Goal: Task Accomplishment & Management: Use online tool/utility

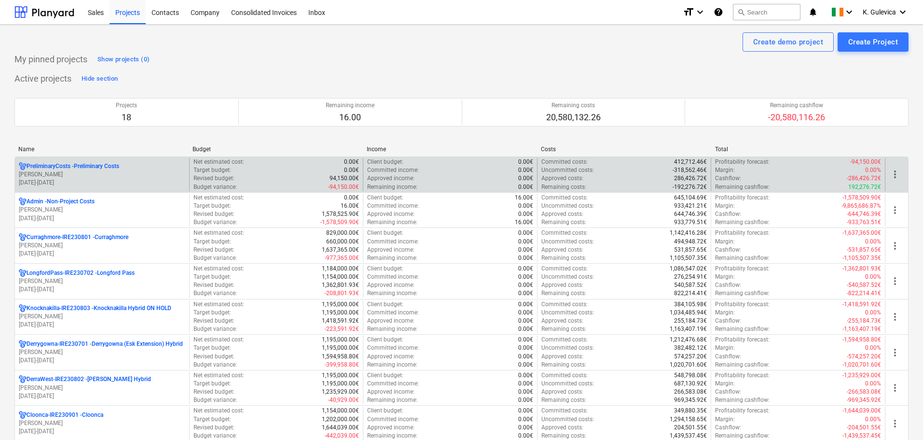
click at [58, 168] on p "PreliminaryCosts - Preliminary Costs" at bounding box center [73, 166] width 93 height 8
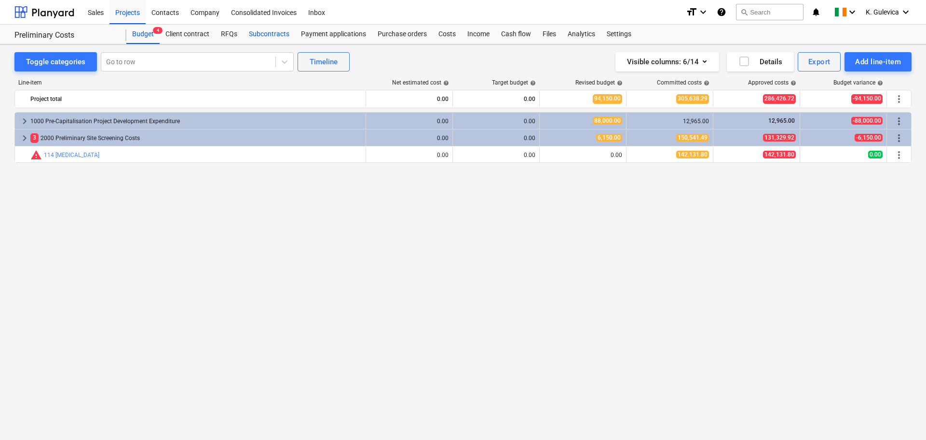
click at [260, 37] on div "Subcontracts" at bounding box center [269, 34] width 52 height 19
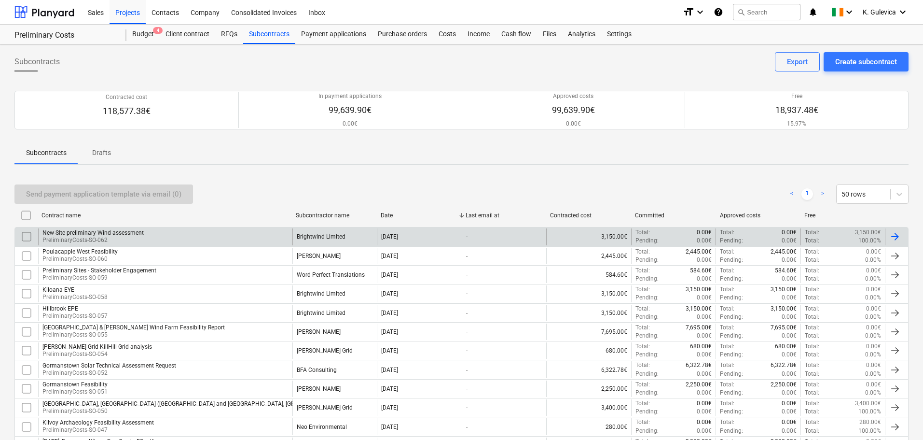
click at [181, 238] on div "New SIte preliminary Wind assessment PreliminaryCosts-SO-062" at bounding box center [165, 236] width 254 height 16
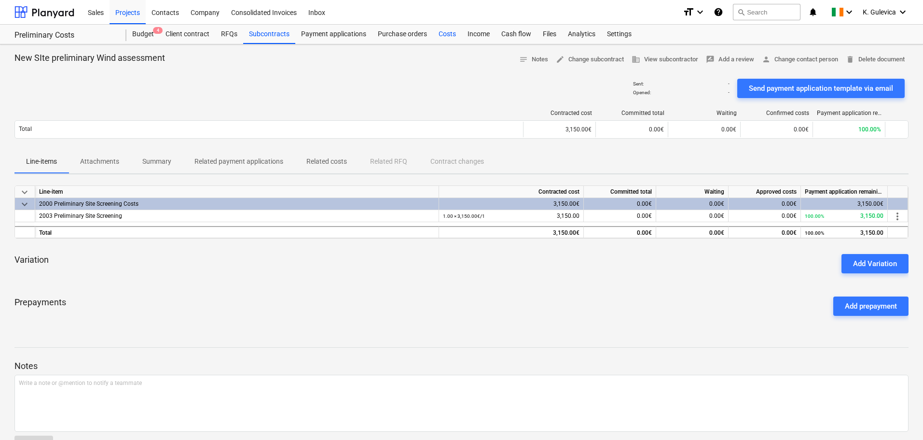
drag, startPoint x: 443, startPoint y: 33, endPoint x: 457, endPoint y: 36, distance: 14.3
click at [444, 33] on div "Costs" at bounding box center [447, 34] width 29 height 19
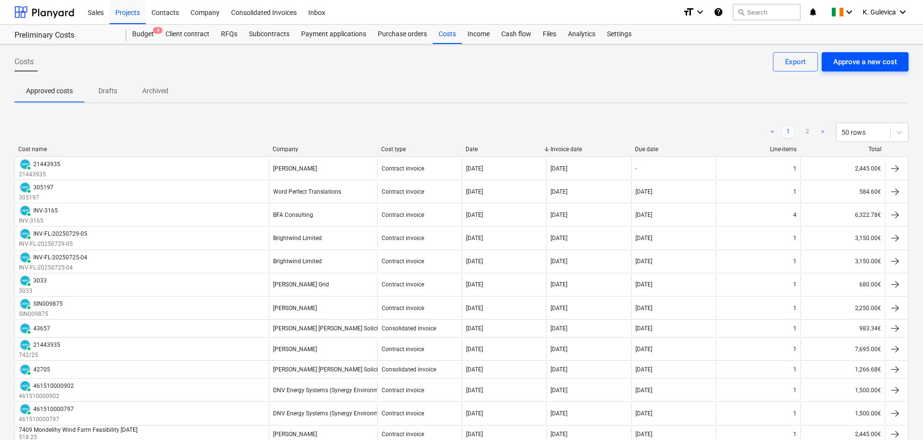
click at [883, 62] on div "Approve a new cost" at bounding box center [865, 61] width 64 height 13
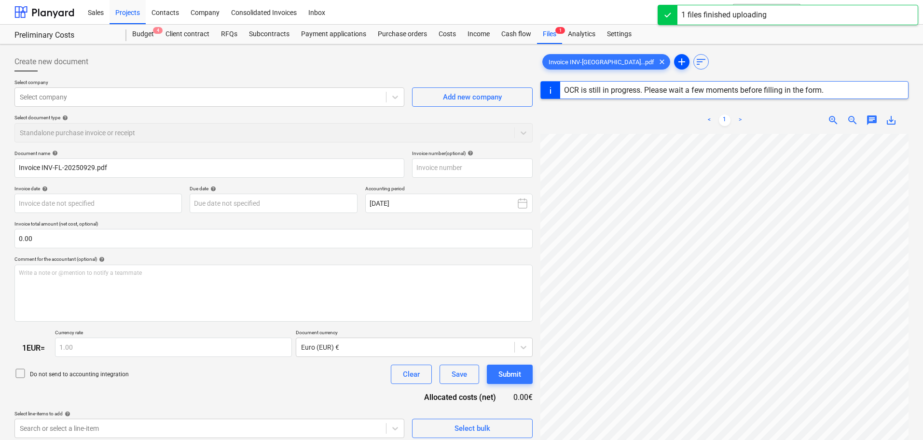
click at [676, 63] on span "add" at bounding box center [682, 62] width 12 height 12
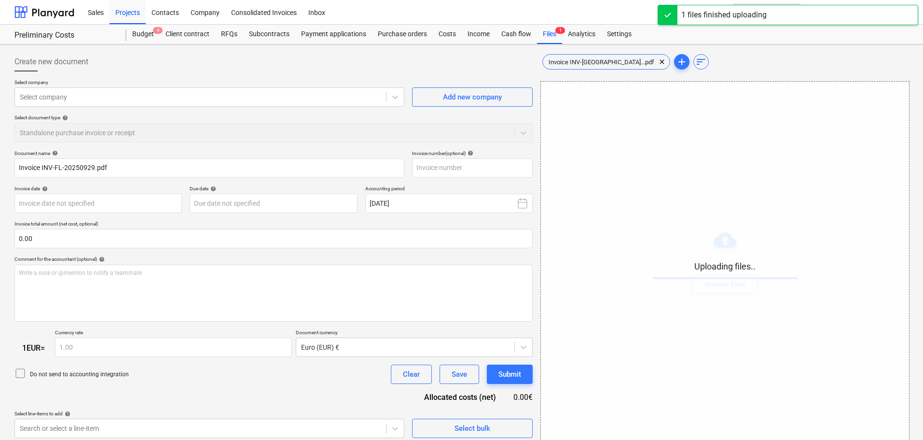
type input "INV-FL-20250929"
type input "[DATE]"
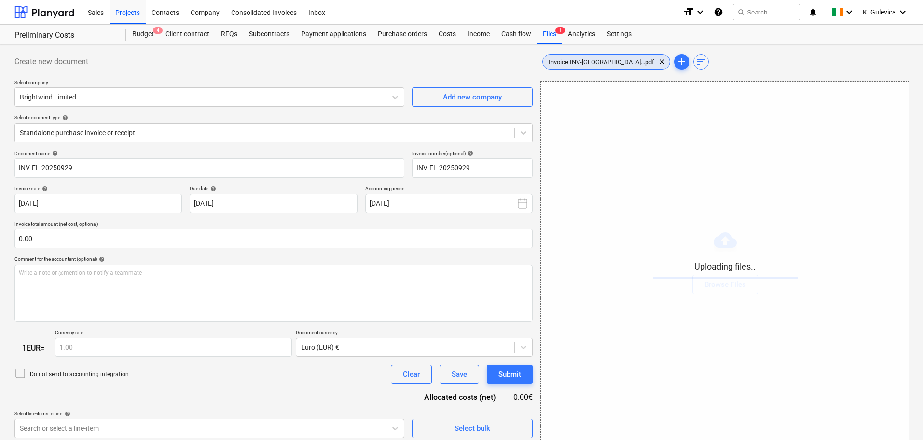
click at [573, 62] on span "Invoice INV-[GEOGRAPHIC_DATA]...pdf" at bounding box center [601, 61] width 117 height 7
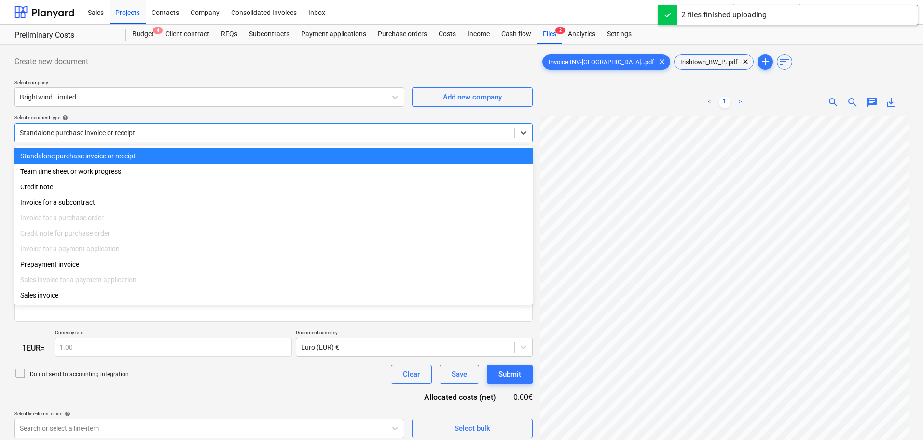
click at [154, 134] on div at bounding box center [265, 133] width 490 height 10
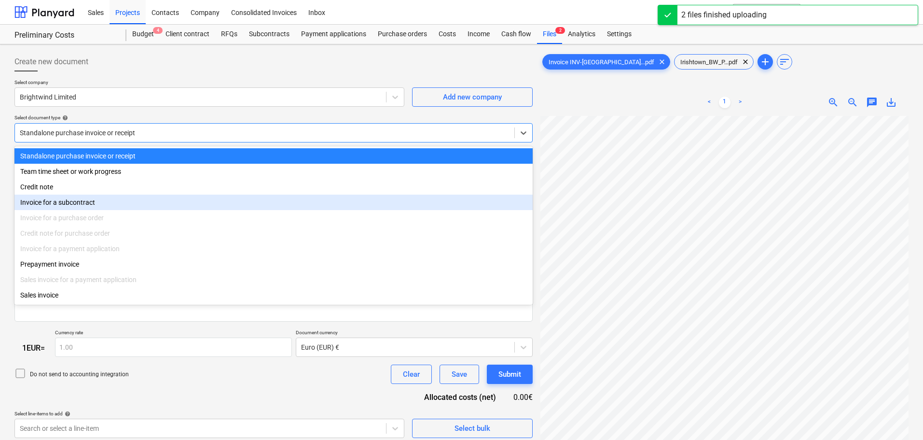
click at [79, 203] on div "Invoice for a subcontract" at bounding box center [273, 201] width 518 height 15
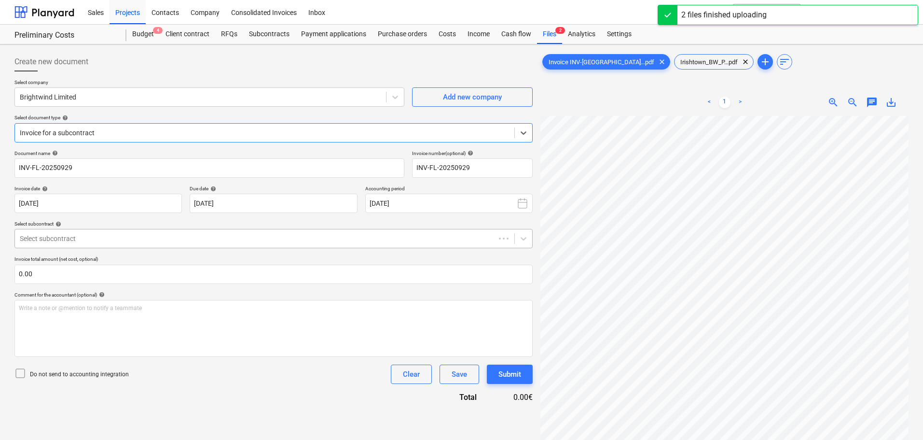
click at [109, 235] on div at bounding box center [255, 239] width 470 height 10
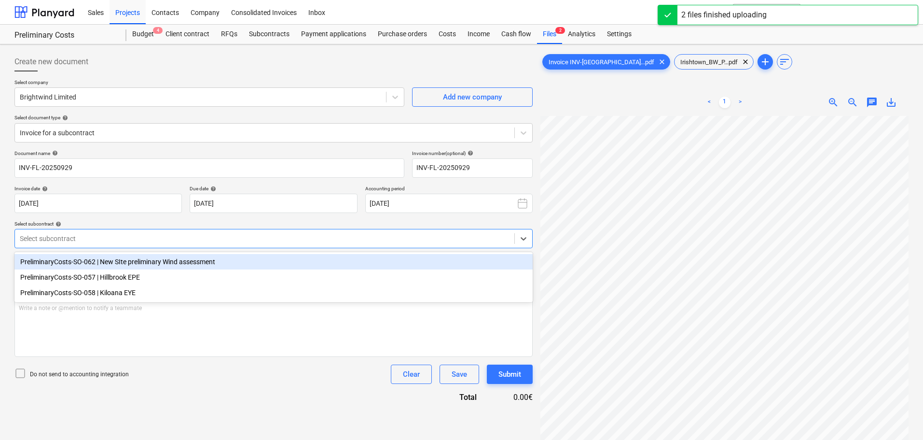
click at [109, 263] on div "PreliminaryCosts-SO-062 | New SIte preliminary Wind assessment" at bounding box center [273, 261] width 518 height 15
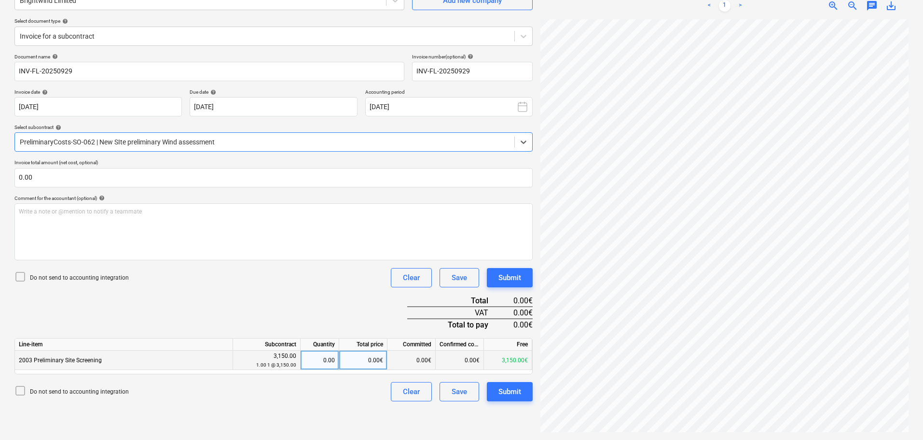
click at [323, 363] on div "0.00" at bounding box center [319, 359] width 30 height 19
type input "1"
click at [509, 390] on div "Submit" at bounding box center [509, 391] width 23 height 13
